Goal: Transaction & Acquisition: Purchase product/service

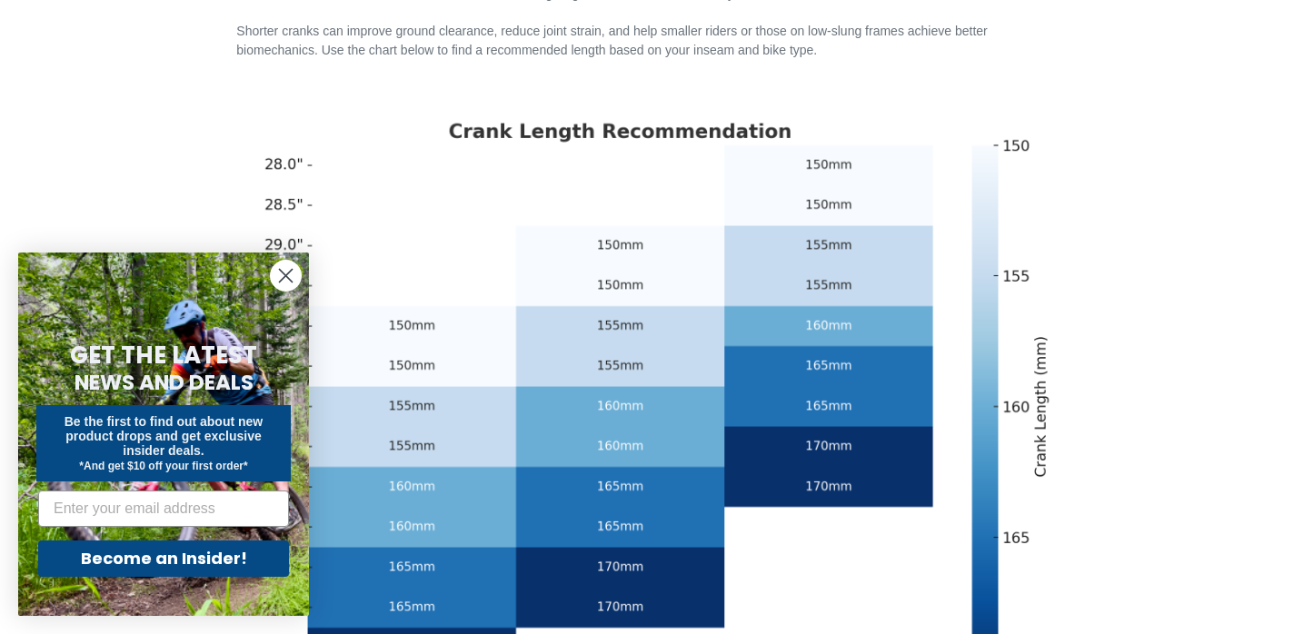
scroll to position [508, 0]
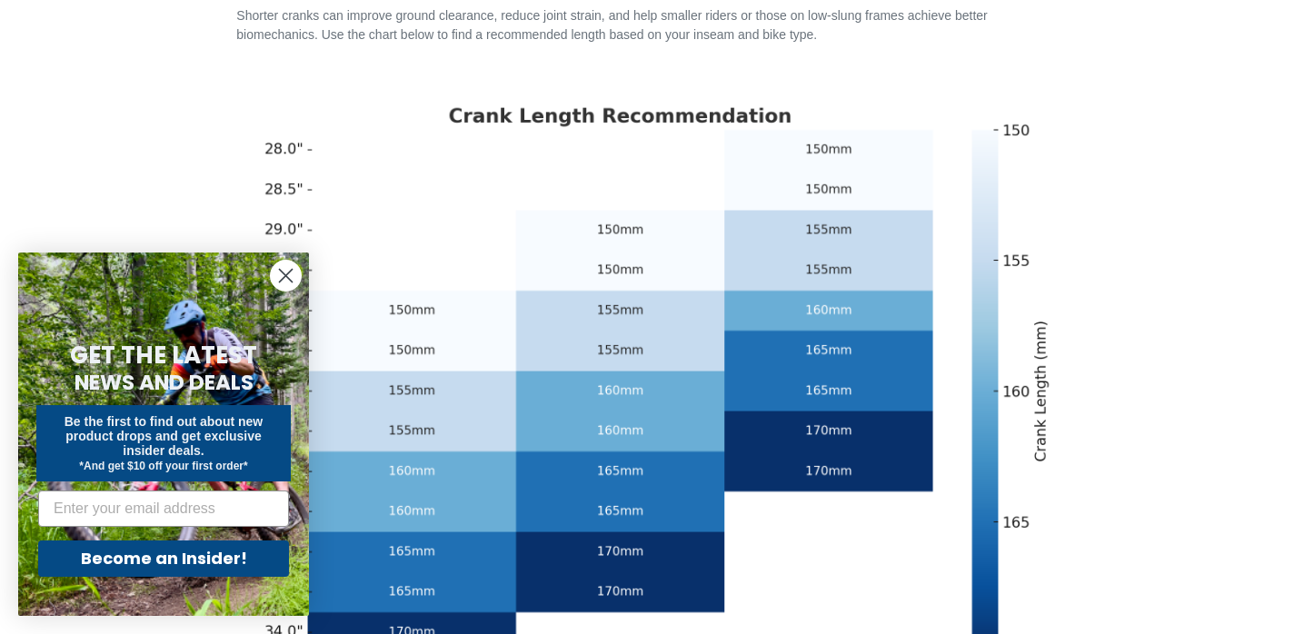
click at [292, 273] on circle "Close dialog" at bounding box center [286, 276] width 30 height 30
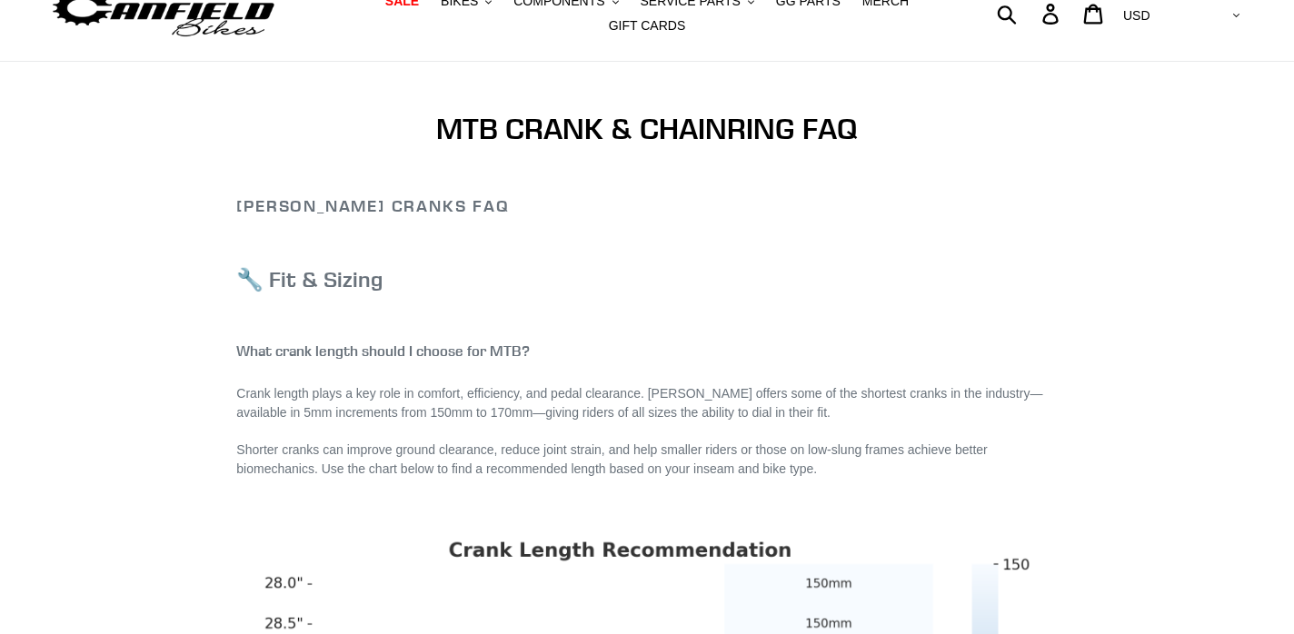
scroll to position [0, 0]
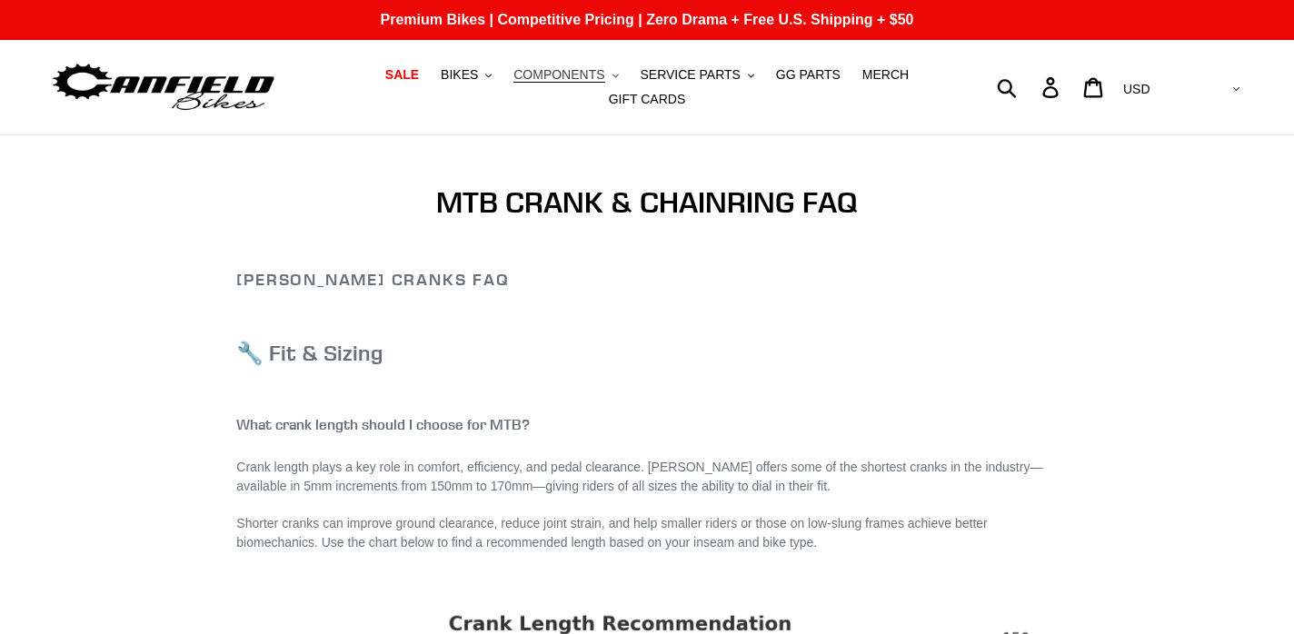
click at [575, 82] on span "COMPONENTS" at bounding box center [558, 74] width 91 height 15
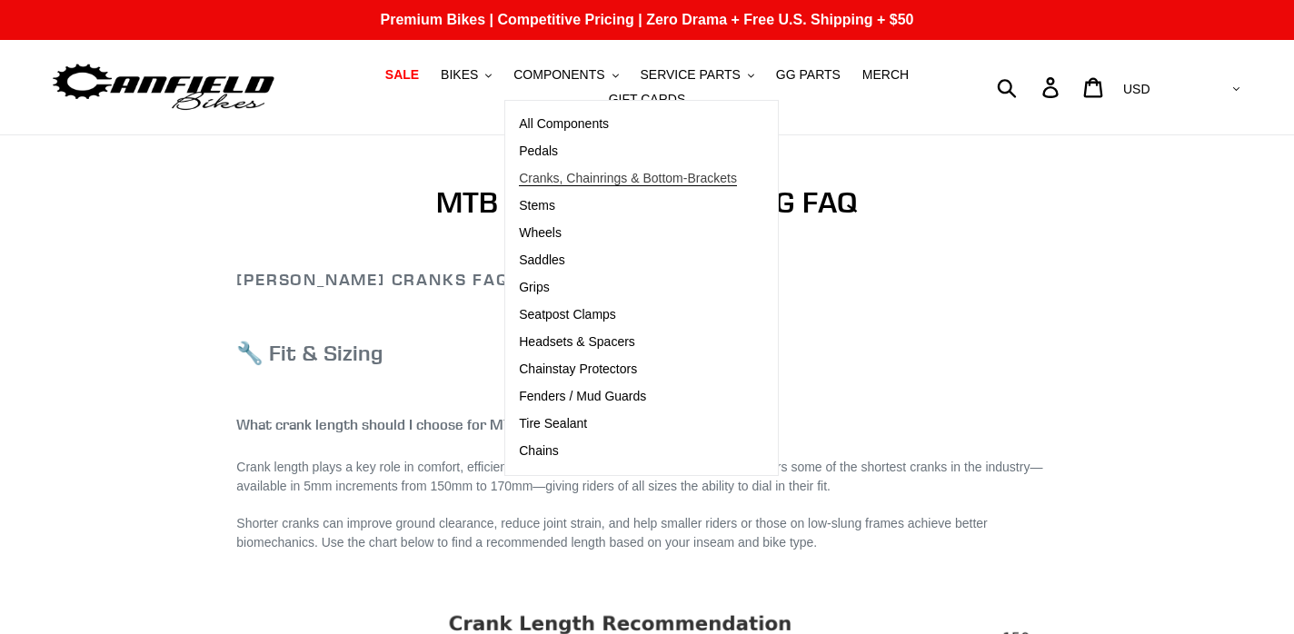
click at [560, 179] on span "Cranks, Chainrings & Bottom-Brackets" at bounding box center [628, 178] width 218 height 15
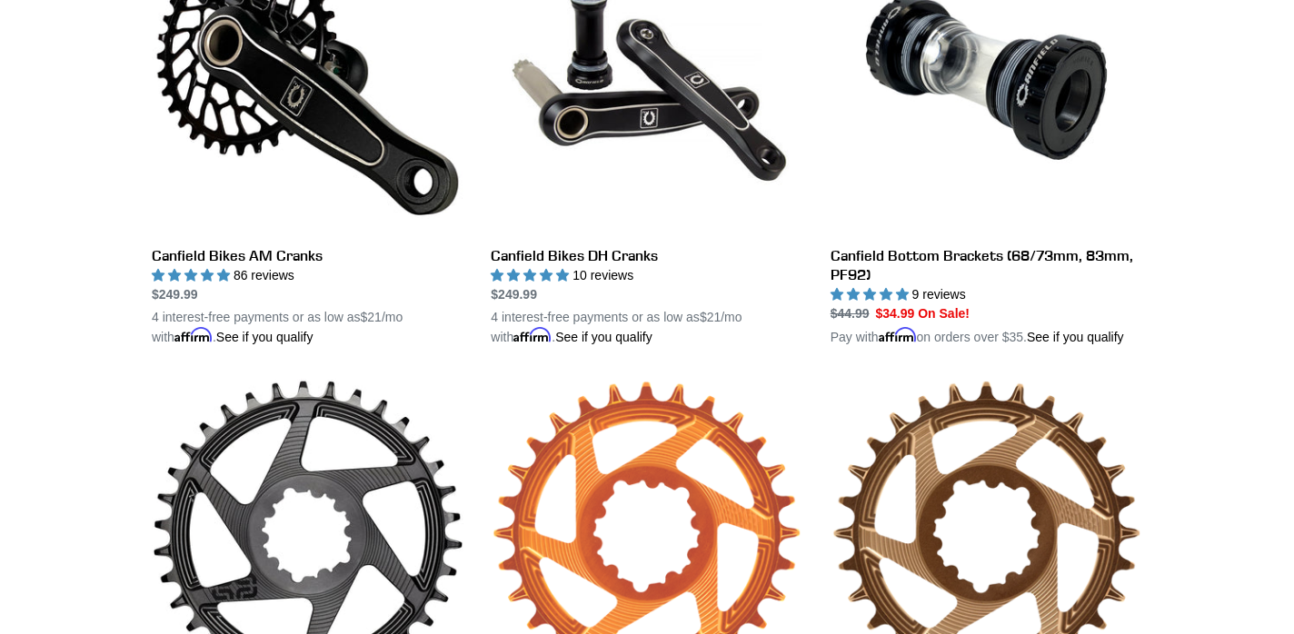
scroll to position [506, 0]
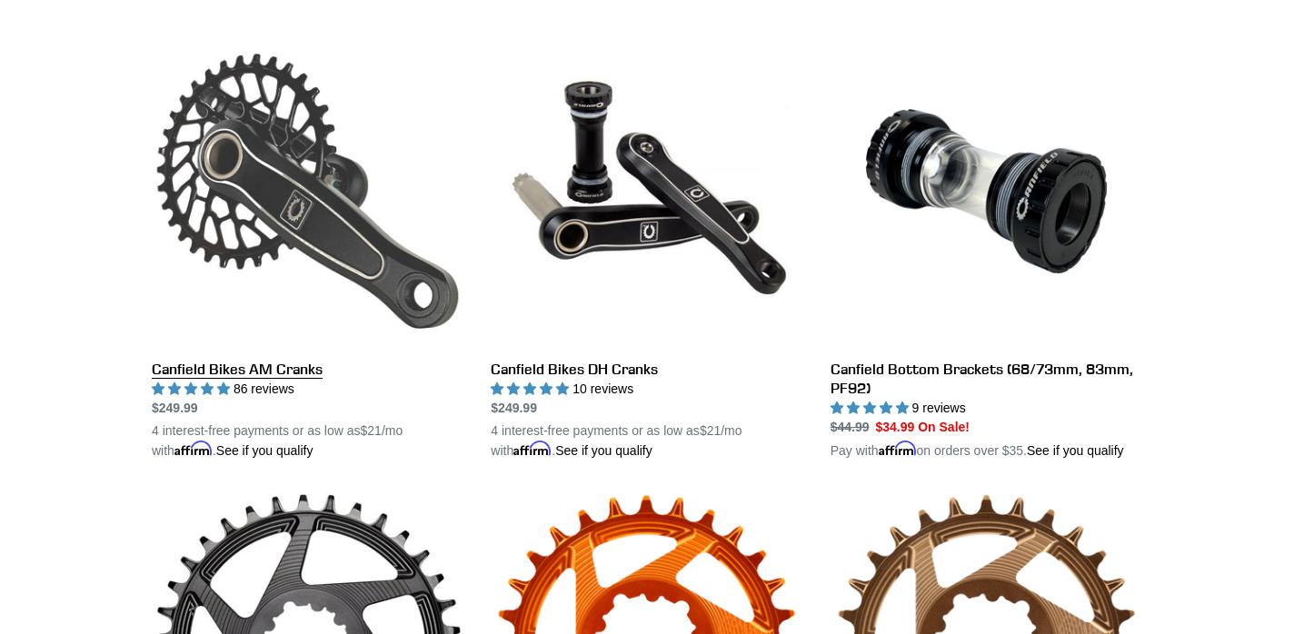
click at [299, 275] on link "Canfield Bikes AM Cranks" at bounding box center [308, 247] width 312 height 425
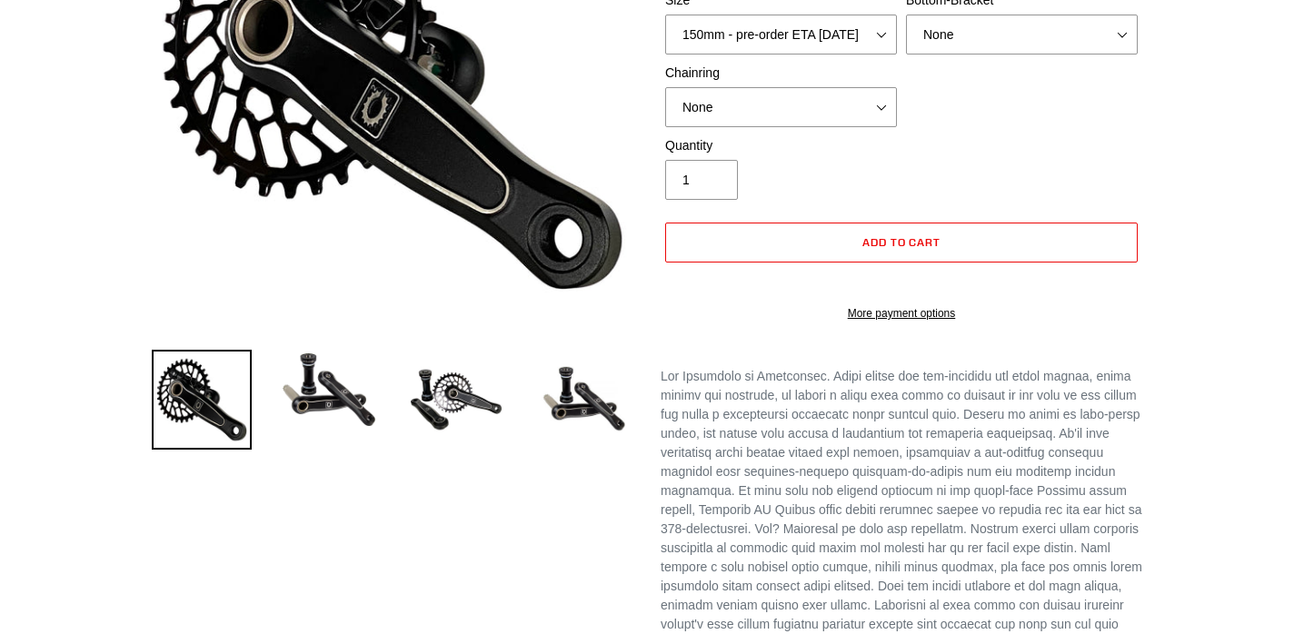
select select "highest-rating"
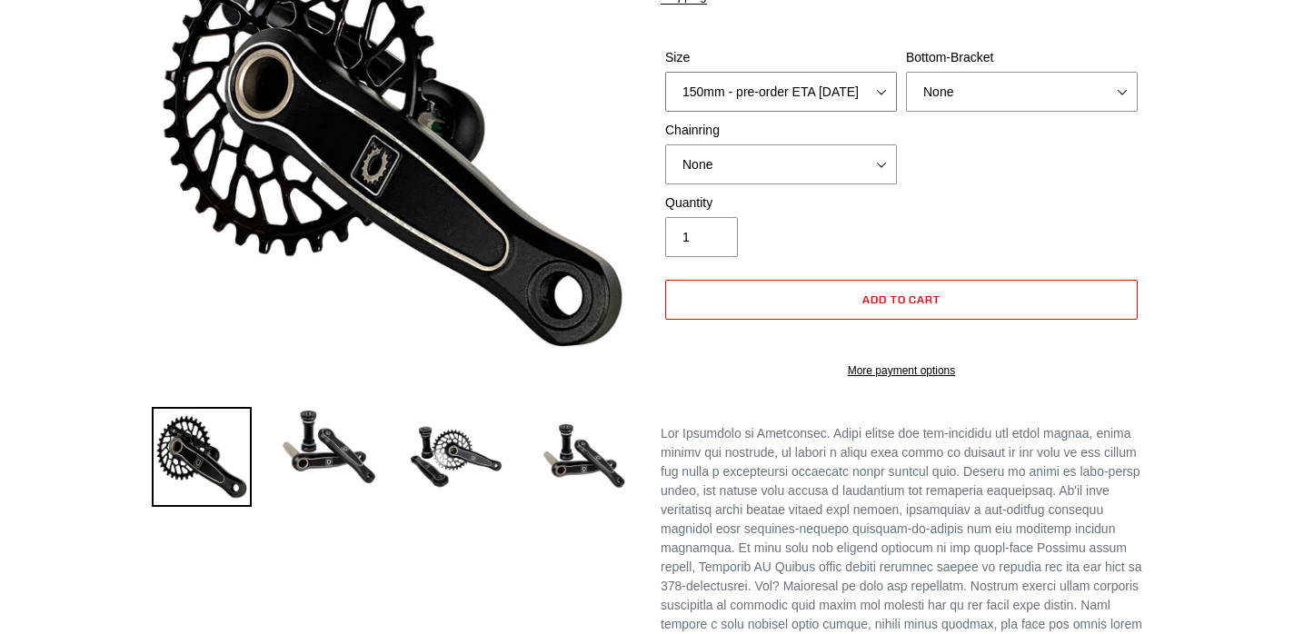
select select "160mm - pre-order ETA 9/30/25"
click option "160mm - pre-order ETA 9/30/25" at bounding box center [0, 0] width 0 height 0
select select "32t Oval (Boost 148)"
click option "32t Oval (Boost 148)" at bounding box center [0, 0] width 0 height 0
